Goal: Transaction & Acquisition: Download file/media

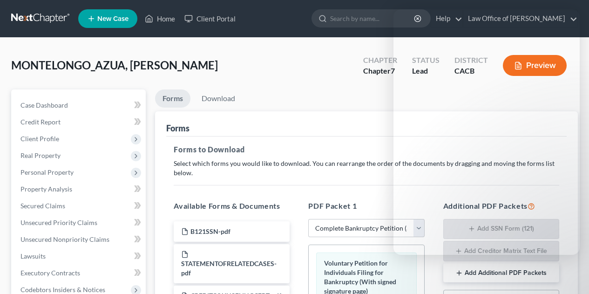
select select "0"
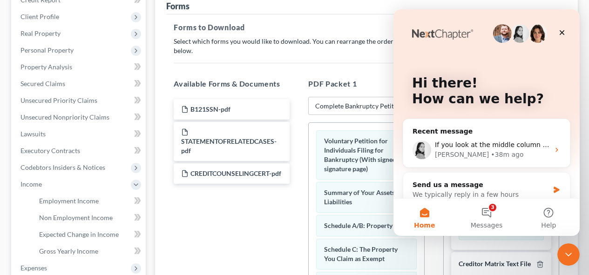
click at [292, 77] on div "Available Forms & Documents B121SSN-pdf STATEMENTOFRELATEDCASES-pdf CREDITCOUNS…" at bounding box center [231, 229] width 135 height 317
click at [575, 132] on div "Hi there! How can we help? Recent message If you look at the middle column the …" at bounding box center [487, 167] width 186 height 317
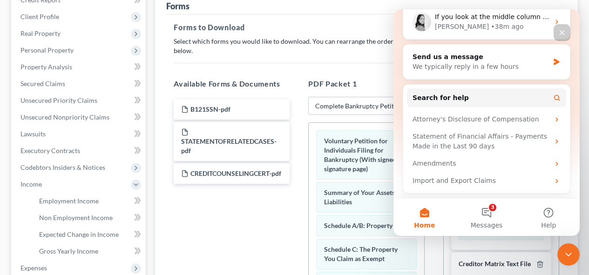
drag, startPoint x: 578, startPoint y: 131, endPoint x: 975, endPoint y: 101, distance: 398.0
drag, startPoint x: 975, startPoint y: 101, endPoint x: 460, endPoint y: 14, distance: 522.4
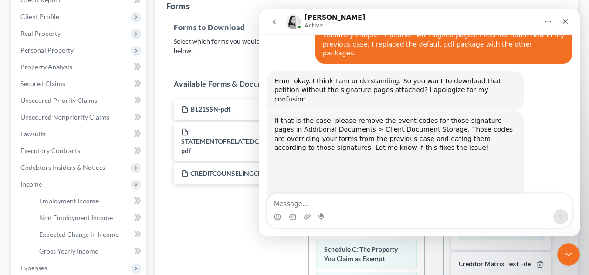
scroll to position [989, 0]
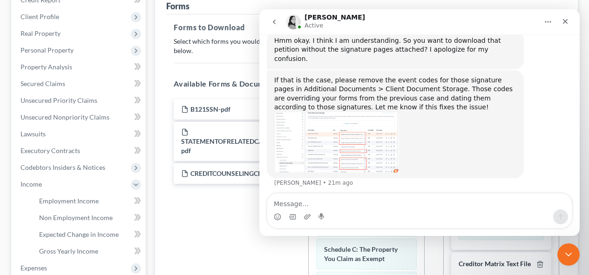
click at [364, 112] on img "Lindsey says…" at bounding box center [336, 142] width 125 height 61
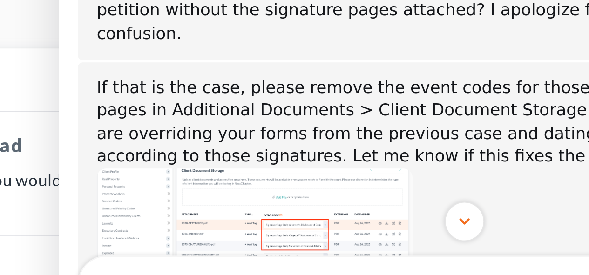
scroll to position [941, 0]
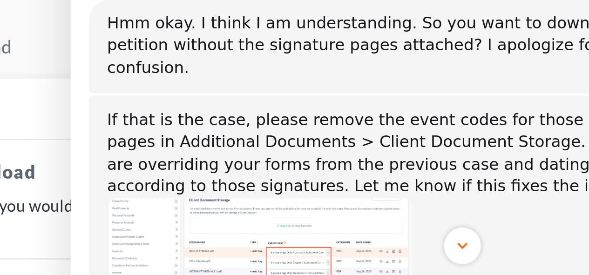
click at [243, 126] on div "Forms" at bounding box center [366, 123] width 401 height 25
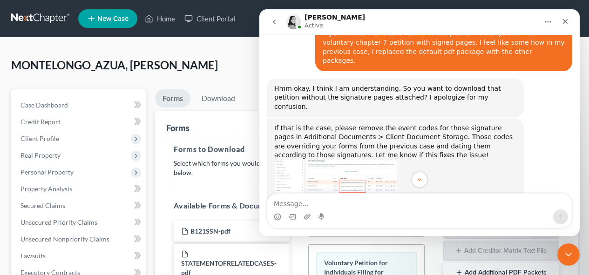
scroll to position [240, 0]
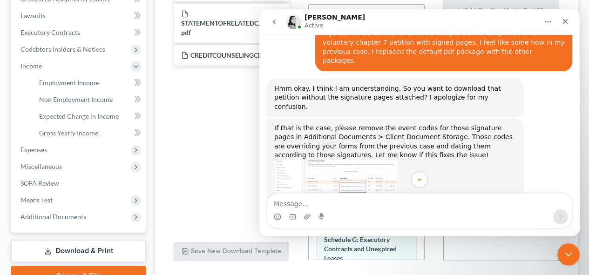
click at [82, 218] on span "Additional Documents" at bounding box center [53, 217] width 66 height 8
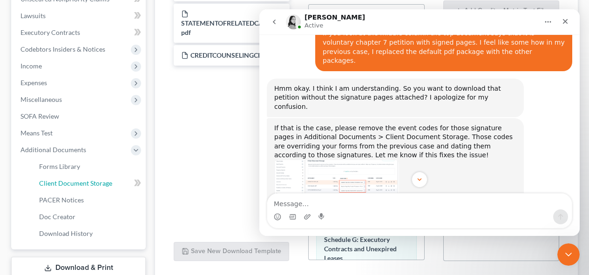
click at [64, 181] on span "Client Document Storage" at bounding box center [75, 183] width 73 height 8
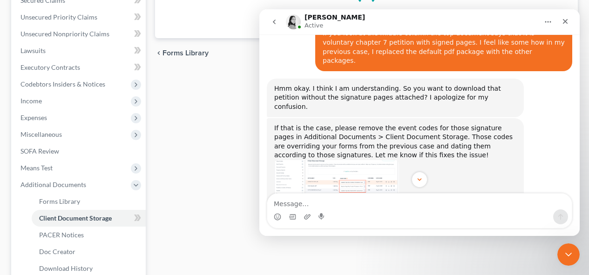
scroll to position [58, 0]
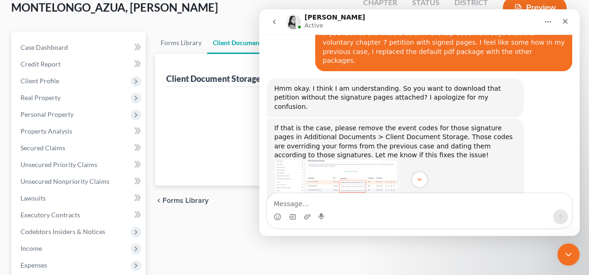
select select "51"
select select "55"
select select "57"
select select "10"
select select "56"
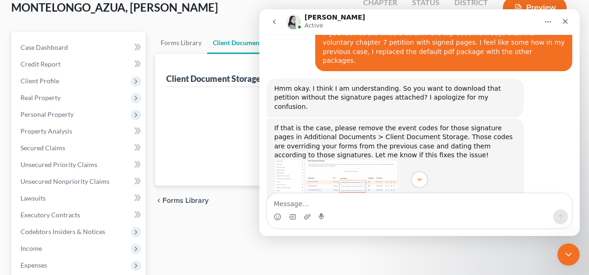
select select "65"
select select "60"
select select "59"
select select "58"
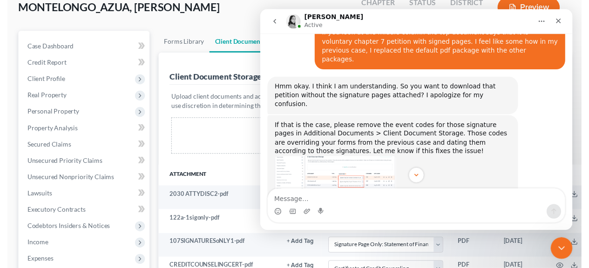
scroll to position [0, 0]
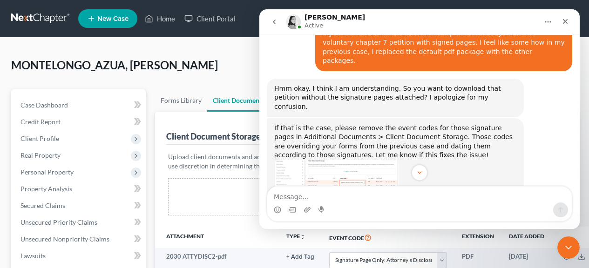
click at [563, 20] on icon "Close" at bounding box center [565, 21] width 7 height 7
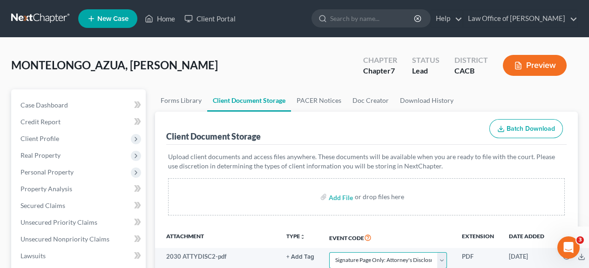
scroll to position [0, 0]
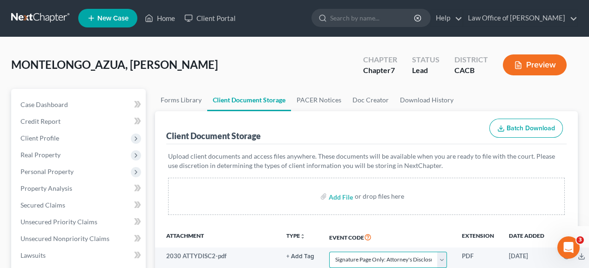
click at [439, 260] on select "Select Event Amended Chapter 11 Plan Amended Chapter 11 Small Business Plan Ame…" at bounding box center [388, 260] width 118 height 16
select select
click at [329, 252] on select "Select Event Amended Chapter 11 Plan Amended Chapter 11 Small Business Plan Ame…" at bounding box center [388, 260] width 118 height 16
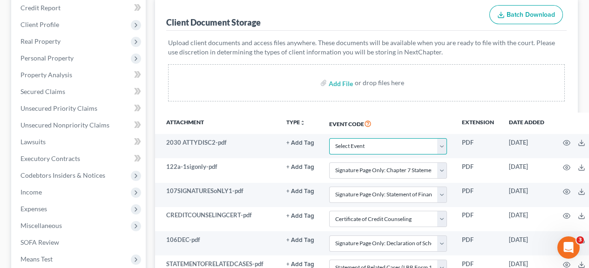
scroll to position [116, 0]
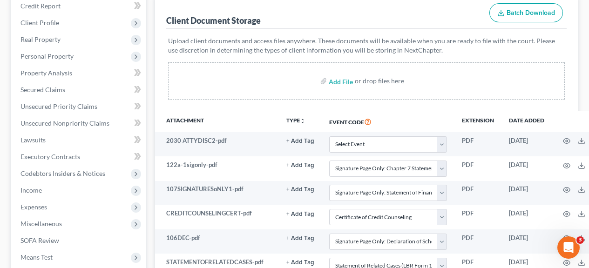
drag, startPoint x: 442, startPoint y: 170, endPoint x: 451, endPoint y: 98, distance: 72.3
click at [451, 98] on div "Add File or drop files here" at bounding box center [366, 80] width 397 height 37
click at [440, 164] on select "Select Event Amended Chapter 11 Plan Amended Chapter 11 Small Business Plan Ame…" at bounding box center [388, 169] width 118 height 16
select select
click at [329, 161] on select "Select Event Amended Chapter 11 Plan Amended Chapter 11 Small Business Plan Ame…" at bounding box center [388, 169] width 118 height 16
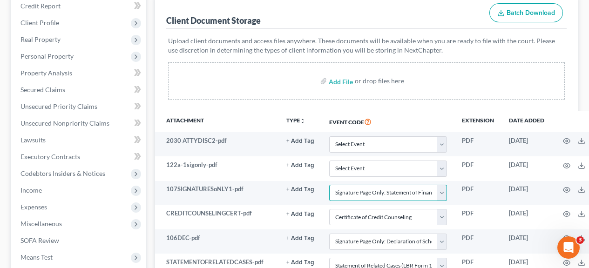
click at [442, 192] on select "Select Event Amended Chapter 11 Plan Amended Chapter 11 Small Business Plan Ame…" at bounding box center [388, 193] width 118 height 16
select select
click at [329, 185] on select "Select Event Amended Chapter 11 Plan Amended Chapter 11 Small Business Plan Ame…" at bounding box center [388, 193] width 118 height 16
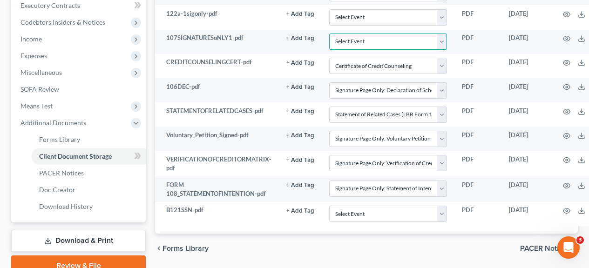
scroll to position [266, 0]
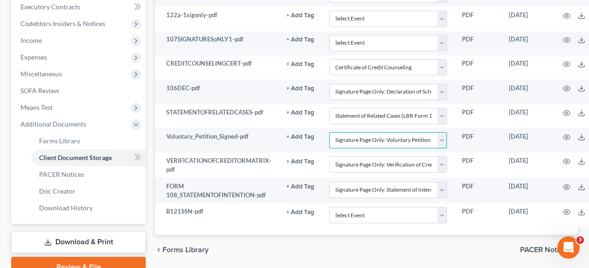
click at [443, 141] on select "Select Event Amended Chapter 11 Plan Amended Chapter 11 Small Business Plan Ame…" at bounding box center [388, 140] width 118 height 16
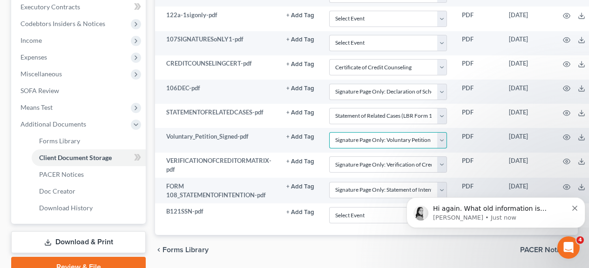
scroll to position [0, 0]
select select
click at [329, 132] on select "Select Event Amended Chapter 11 Plan Amended Chapter 11 Small Business Plan Ame…" at bounding box center [388, 140] width 118 height 16
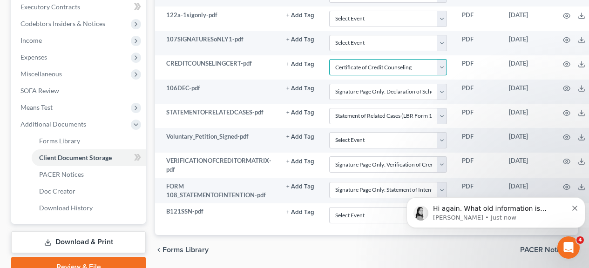
click at [387, 65] on select "Select Event Amended Chapter 11 Plan Amended Chapter 11 Small Business Plan Ame…" at bounding box center [388, 67] width 118 height 16
select select
click at [329, 59] on select "Select Event Amended Chapter 11 Plan Amended Chapter 11 Small Business Plan Ame…" at bounding box center [388, 67] width 118 height 16
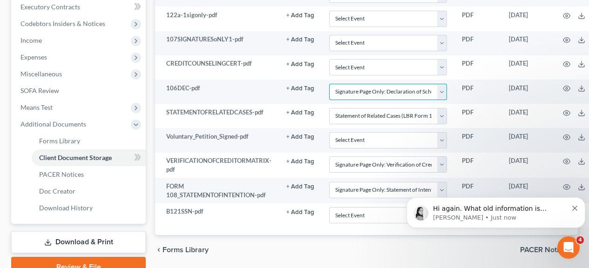
click at [363, 89] on select "Select Event Amended Chapter 11 Plan Amended Chapter 11 Small Business Plan Ame…" at bounding box center [388, 92] width 118 height 16
select select
click at [329, 84] on select "Select Event Amended Chapter 11 Plan Amended Chapter 11 Small Business Plan Ame…" at bounding box center [388, 92] width 118 height 16
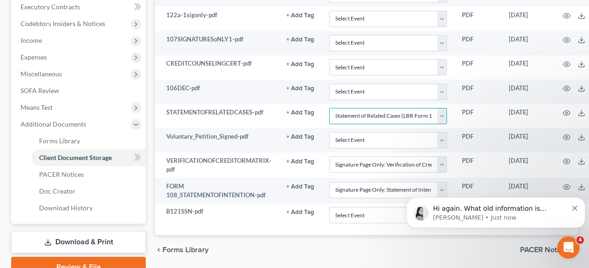
click at [390, 113] on select "Select Event Amended Chapter 11 Plan Amended Chapter 11 Small Business Plan Ame…" at bounding box center [388, 116] width 118 height 16
select select
click at [329, 108] on select "Select Event Amended Chapter 11 Plan Amended Chapter 11 Small Business Plan Ame…" at bounding box center [388, 116] width 118 height 16
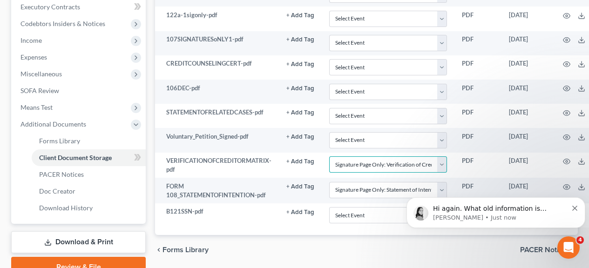
click at [443, 164] on select "Select Event Amended Chapter 11 Plan Amended Chapter 11 Small Business Plan Ame…" at bounding box center [388, 164] width 118 height 16
select select
click at [329, 156] on select "Select Event Amended Chapter 11 Plan Amended Chapter 11 Small Business Plan Ame…" at bounding box center [388, 164] width 118 height 16
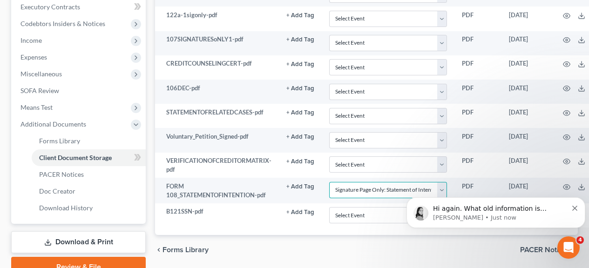
click at [368, 195] on select "Select Event Amended Chapter 11 Plan Amended Chapter 11 Small Business Plan Ame…" at bounding box center [388, 190] width 118 height 16
select select
click at [329, 182] on select "Select Event Amended Chapter 11 Plan Amended Chapter 11 Small Business Plan Ame…" at bounding box center [388, 190] width 118 height 16
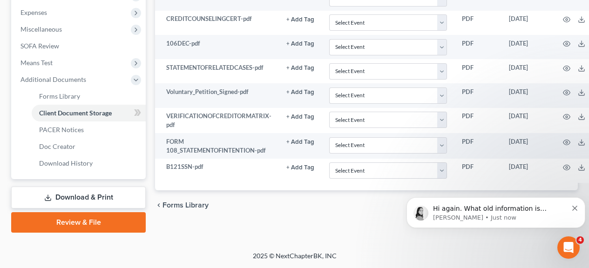
drag, startPoint x: 595, startPoint y: 253, endPoint x: 68, endPoint y: 205, distance: 529.4
click at [68, 205] on link "Download & Print" at bounding box center [78, 198] width 135 height 22
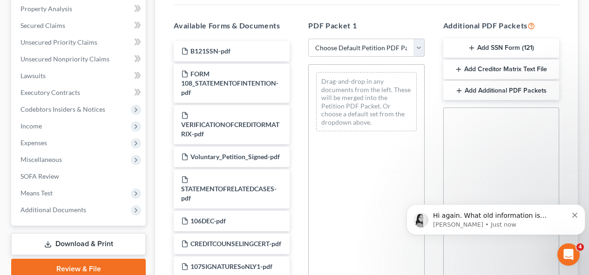
scroll to position [174, 0]
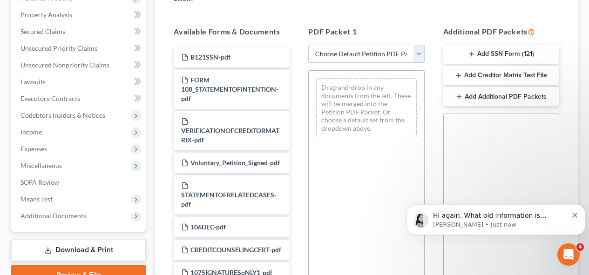
click at [415, 52] on select "Choose Default Petition PDF Packet Complete Bankruptcy Petition (all forms and …" at bounding box center [366, 54] width 116 height 19
select select "0"
click at [308, 45] on select "Choose Default Petition PDF Packet Complete Bankruptcy Petition (all forms and …" at bounding box center [366, 54] width 116 height 19
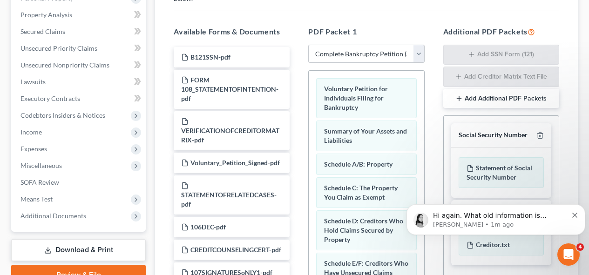
click at [114, 250] on link "Download & Print" at bounding box center [78, 250] width 135 height 22
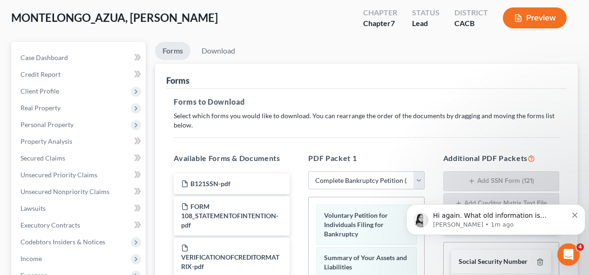
scroll to position [12, 0]
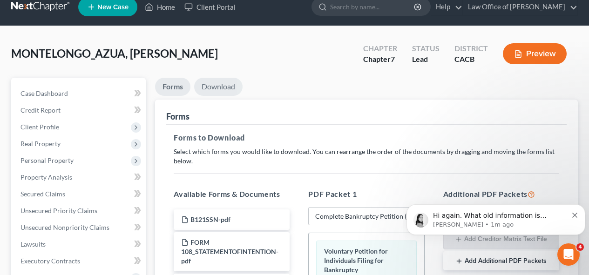
click at [227, 85] on link "Download" at bounding box center [218, 87] width 48 height 18
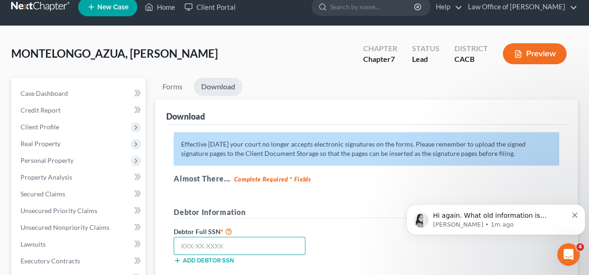
click at [226, 243] on input "text" at bounding box center [240, 246] width 132 height 19
type input "626-30-0062"
click at [370, 216] on h5 "Debtor Information" at bounding box center [323, 213] width 298 height 12
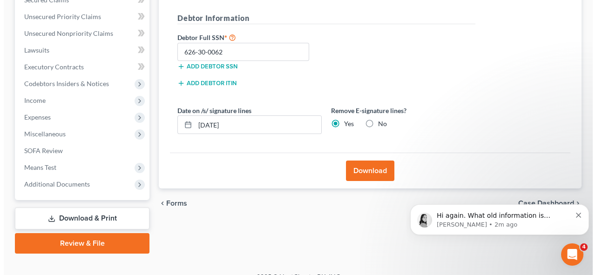
scroll to position [220, 0]
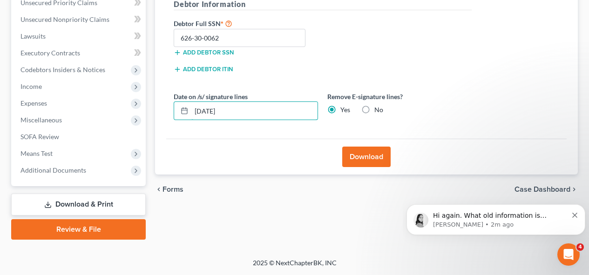
drag, startPoint x: 212, startPoint y: 111, endPoint x: 209, endPoint y: 105, distance: 7.3
click at [209, 105] on input "[DATE]" at bounding box center [254, 111] width 126 height 18
click at [211, 109] on input "[DATE]" at bounding box center [254, 111] width 126 height 18
type input "[DATE]"
click at [373, 155] on button "Download" at bounding box center [366, 157] width 48 height 20
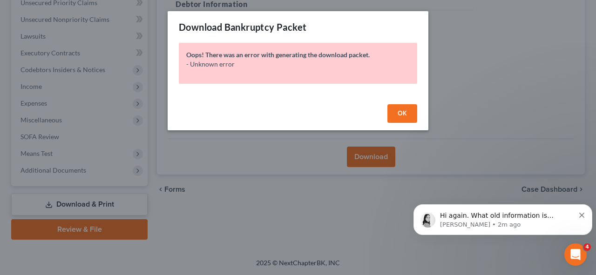
click at [410, 109] on button "OK" at bounding box center [403, 113] width 30 height 19
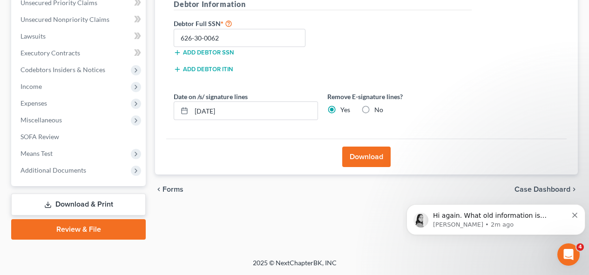
click at [371, 150] on button "Download" at bounding box center [366, 157] width 48 height 20
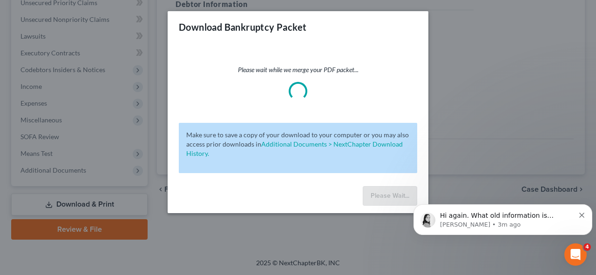
click at [518, 214] on p "Hi again. What old information is specifically showing in that middle column? I…" at bounding box center [507, 215] width 135 height 9
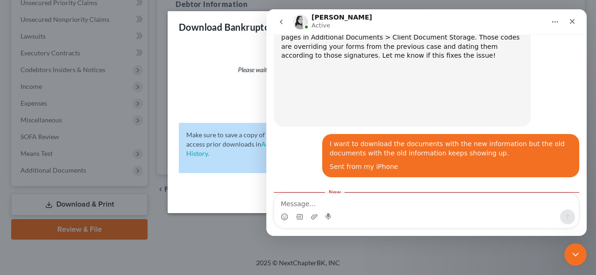
scroll to position [1041, 0]
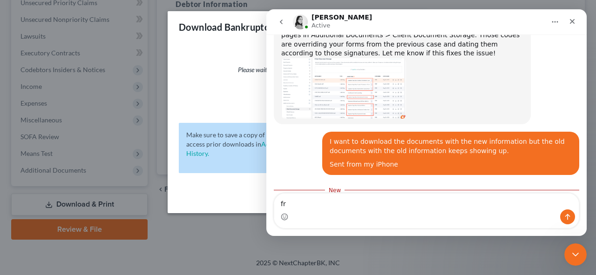
type textarea "fr"
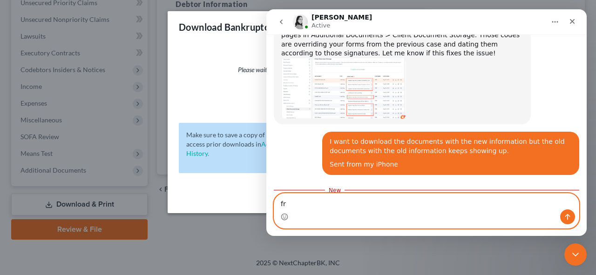
click at [321, 208] on textarea "fr" at bounding box center [426, 202] width 305 height 16
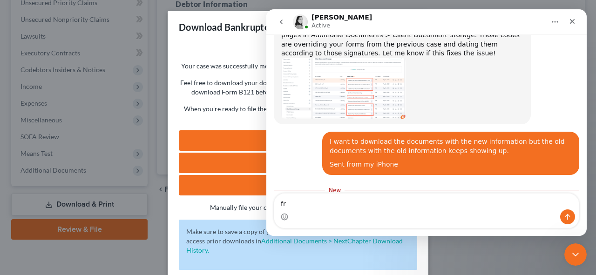
click at [231, 132] on link "PDF Packet 1" at bounding box center [298, 140] width 238 height 20
